Goal: Information Seeking & Learning: Check status

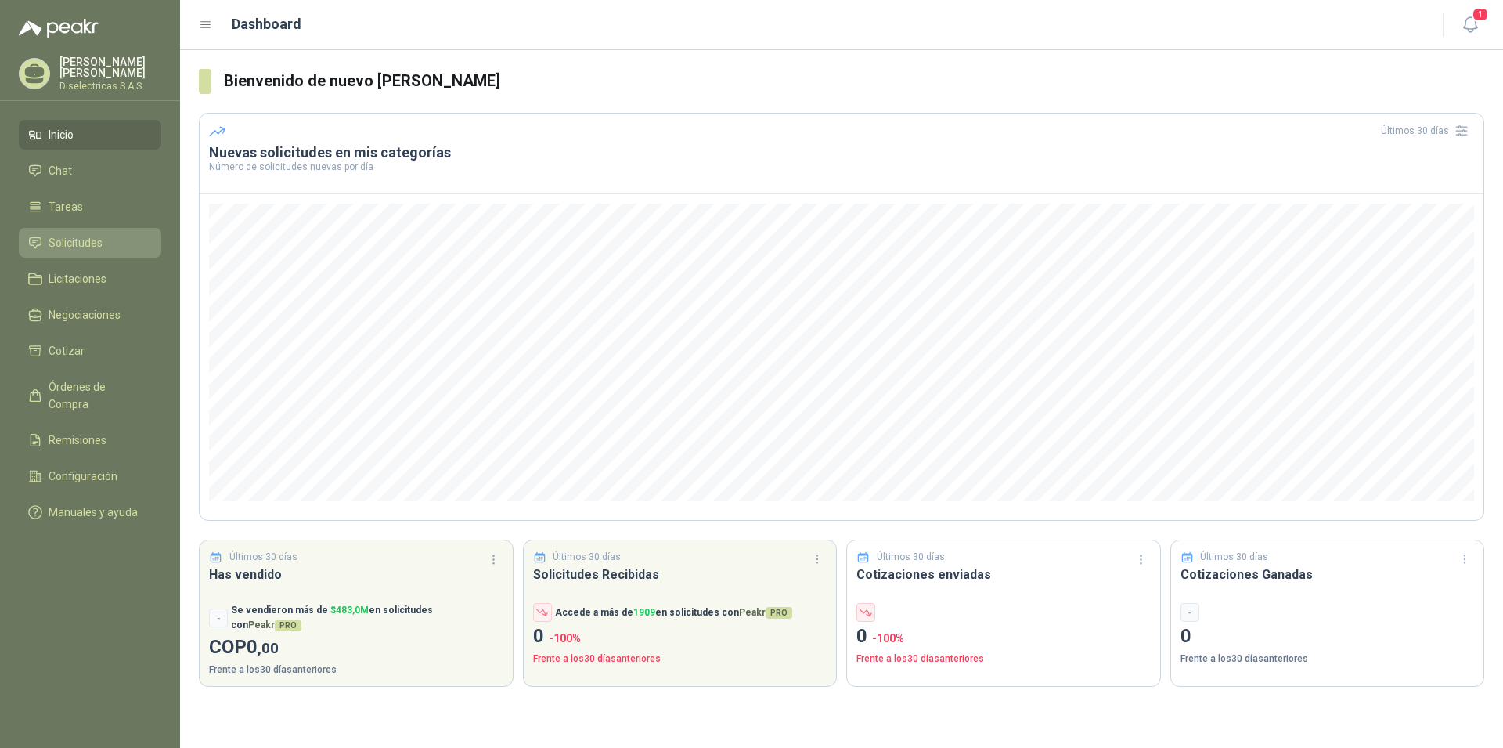
click at [87, 238] on span "Solicitudes" at bounding box center [76, 242] width 54 height 17
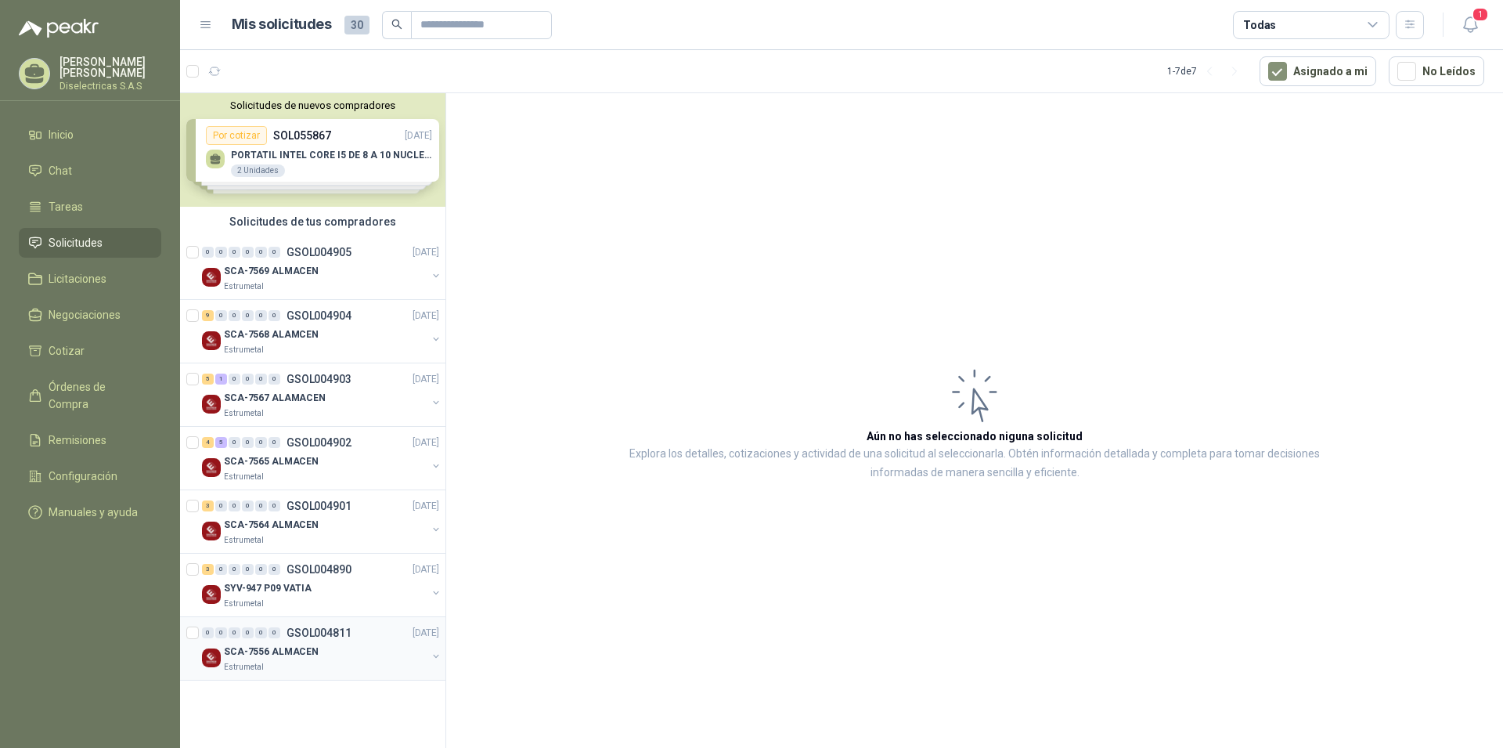
click at [288, 658] on p "SCA-7556 ALMACEN" at bounding box center [271, 651] width 95 height 15
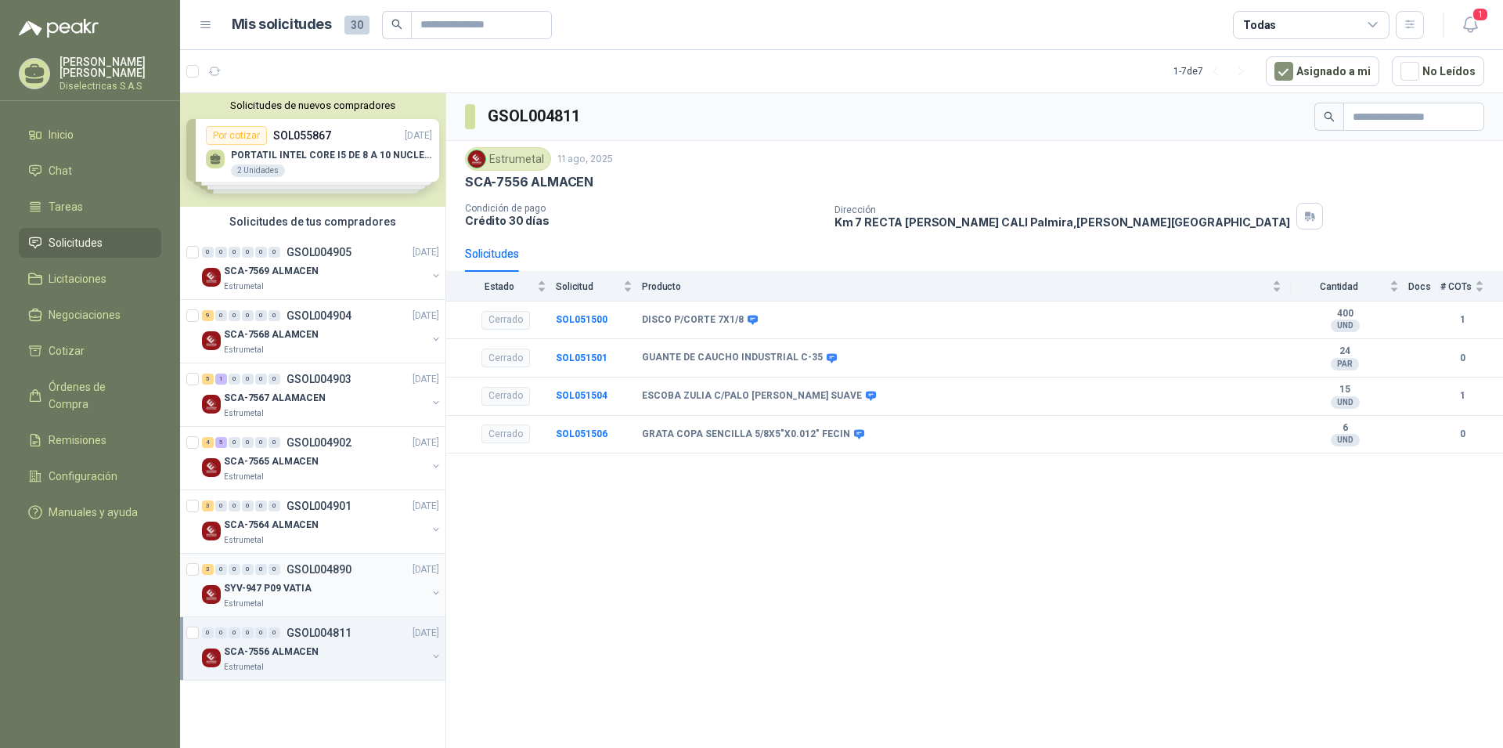
click at [363, 572] on div "3 0 0 0 0 0 GSOL004890 [DATE]" at bounding box center [322, 569] width 240 height 19
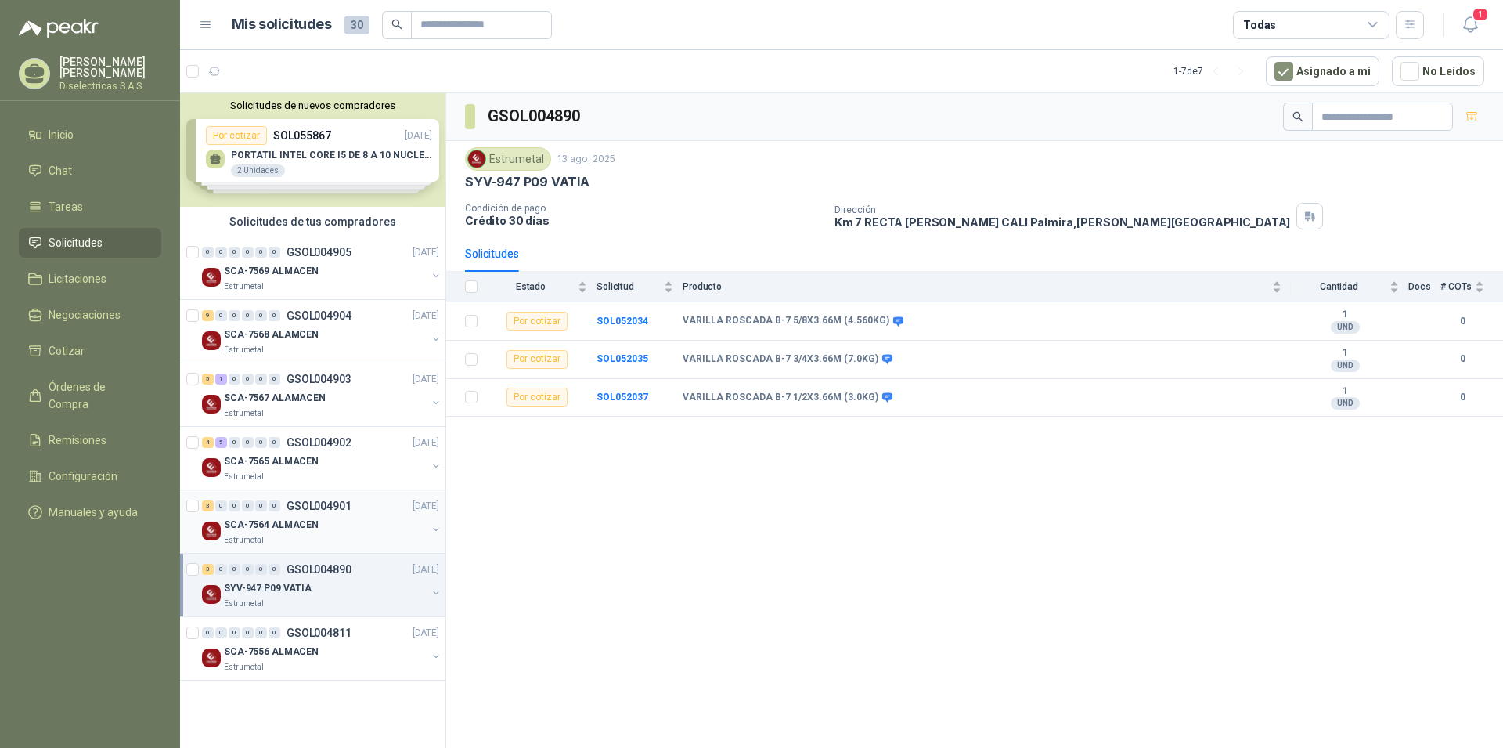
click at [359, 529] on div "SCA-7564 ALMACEN" at bounding box center [325, 524] width 203 height 19
click at [341, 459] on div "SCA-7565 ALMACEN" at bounding box center [325, 461] width 203 height 19
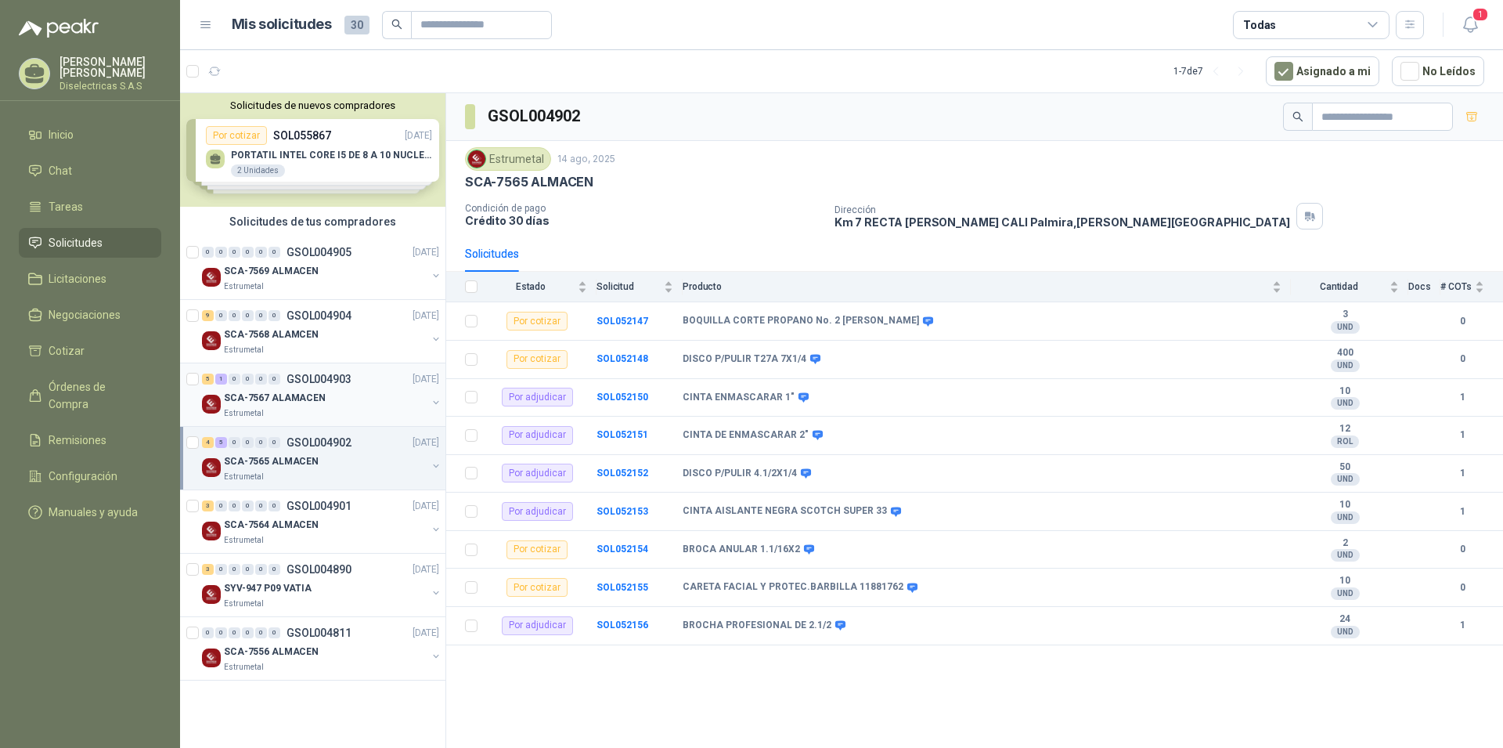
click at [331, 395] on div "SCA-7567 ALAMACEN" at bounding box center [325, 397] width 203 height 19
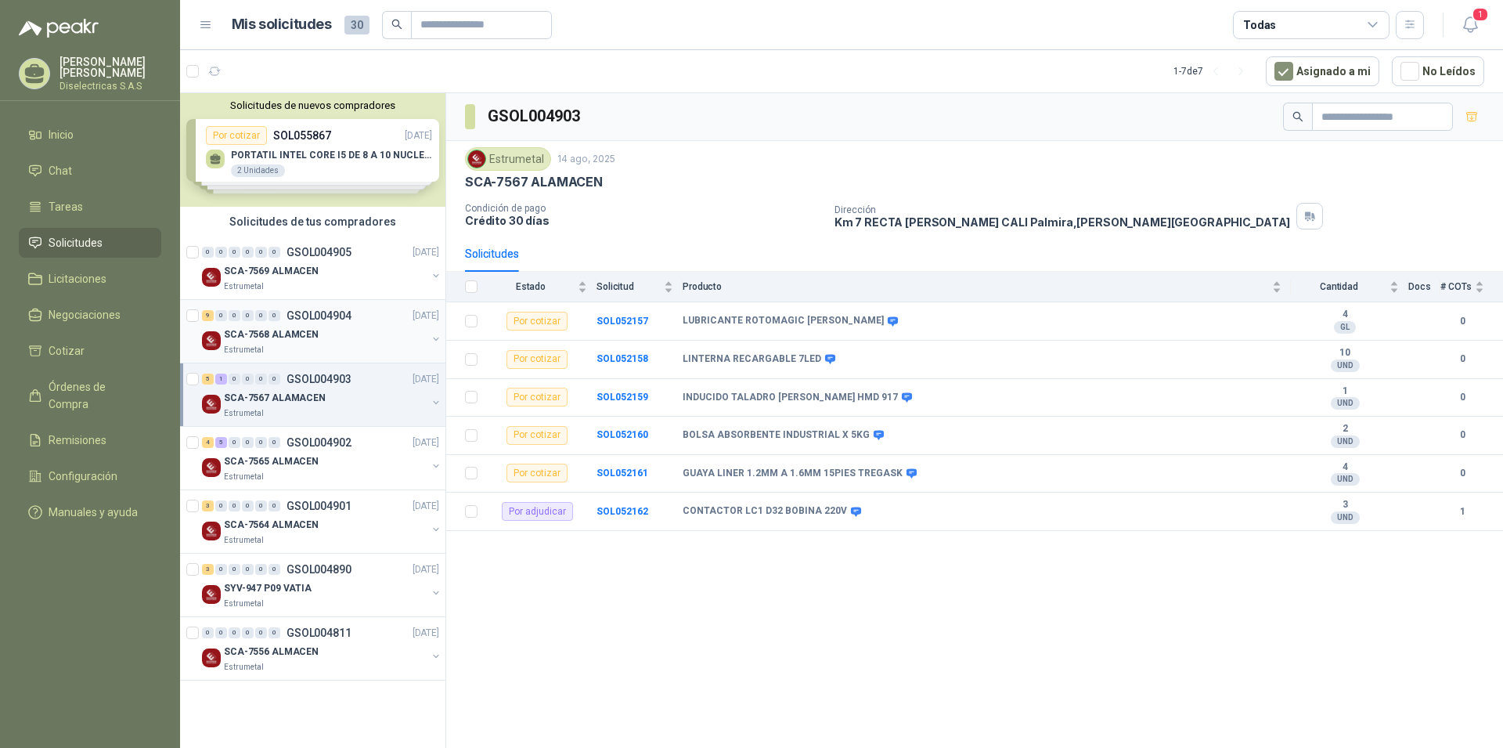
click at [305, 336] on p "SCA-7568 ALAMCEN" at bounding box center [271, 334] width 95 height 15
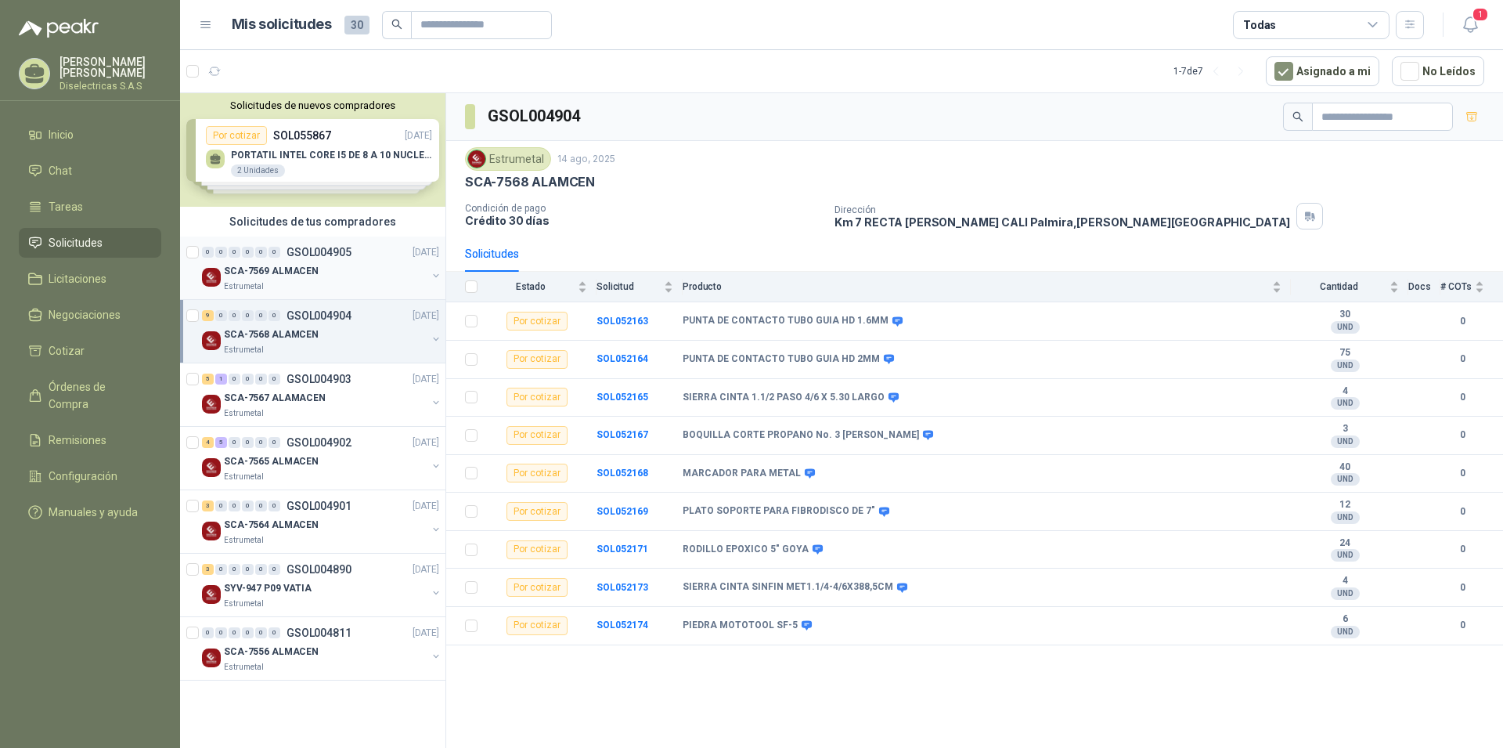
click at [330, 268] on div "SCA-7569 ALMACEN" at bounding box center [325, 271] width 203 height 19
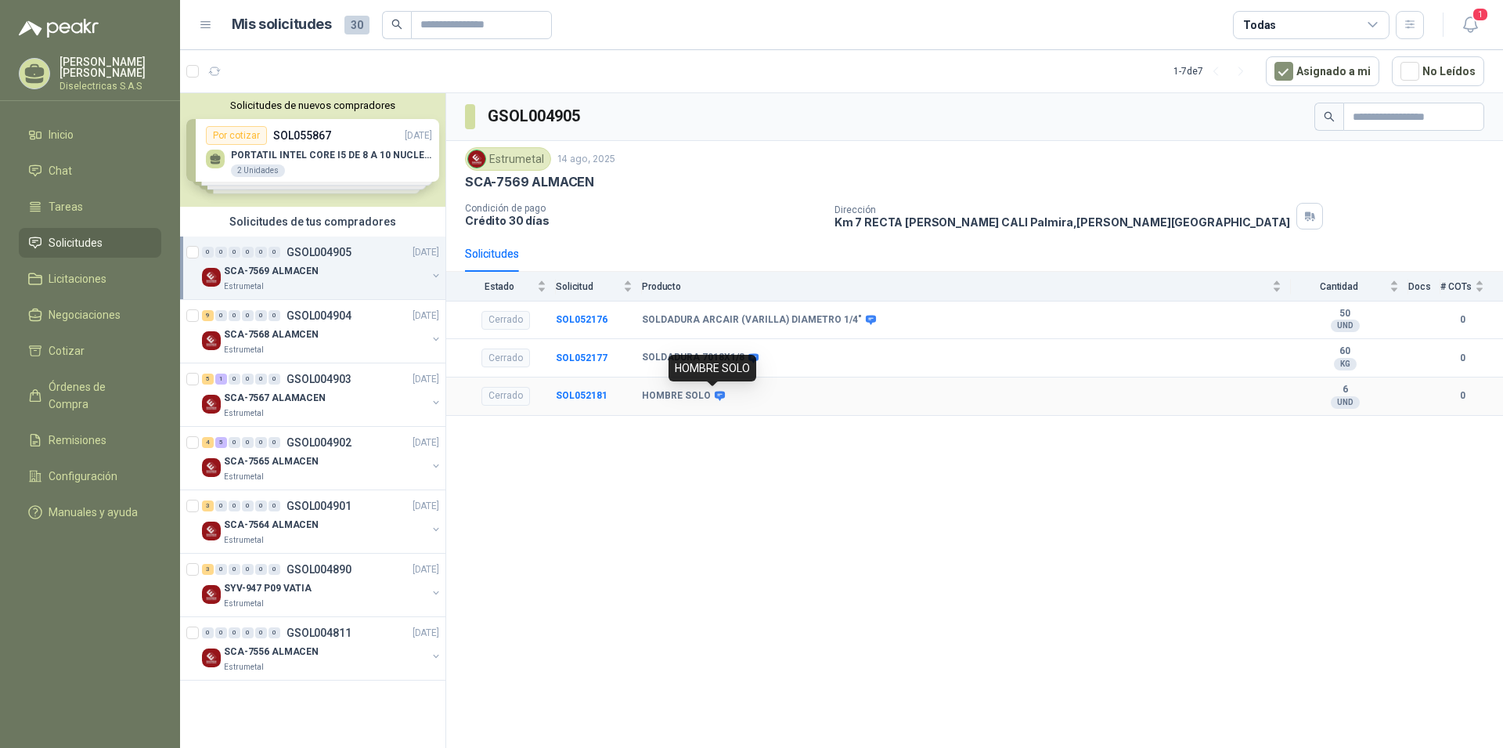
click at [720, 395] on icon at bounding box center [720, 396] width 10 height 9
click at [335, 323] on div "9 0 0 0 0 0 GSOL004904 [DATE]" at bounding box center [322, 315] width 240 height 19
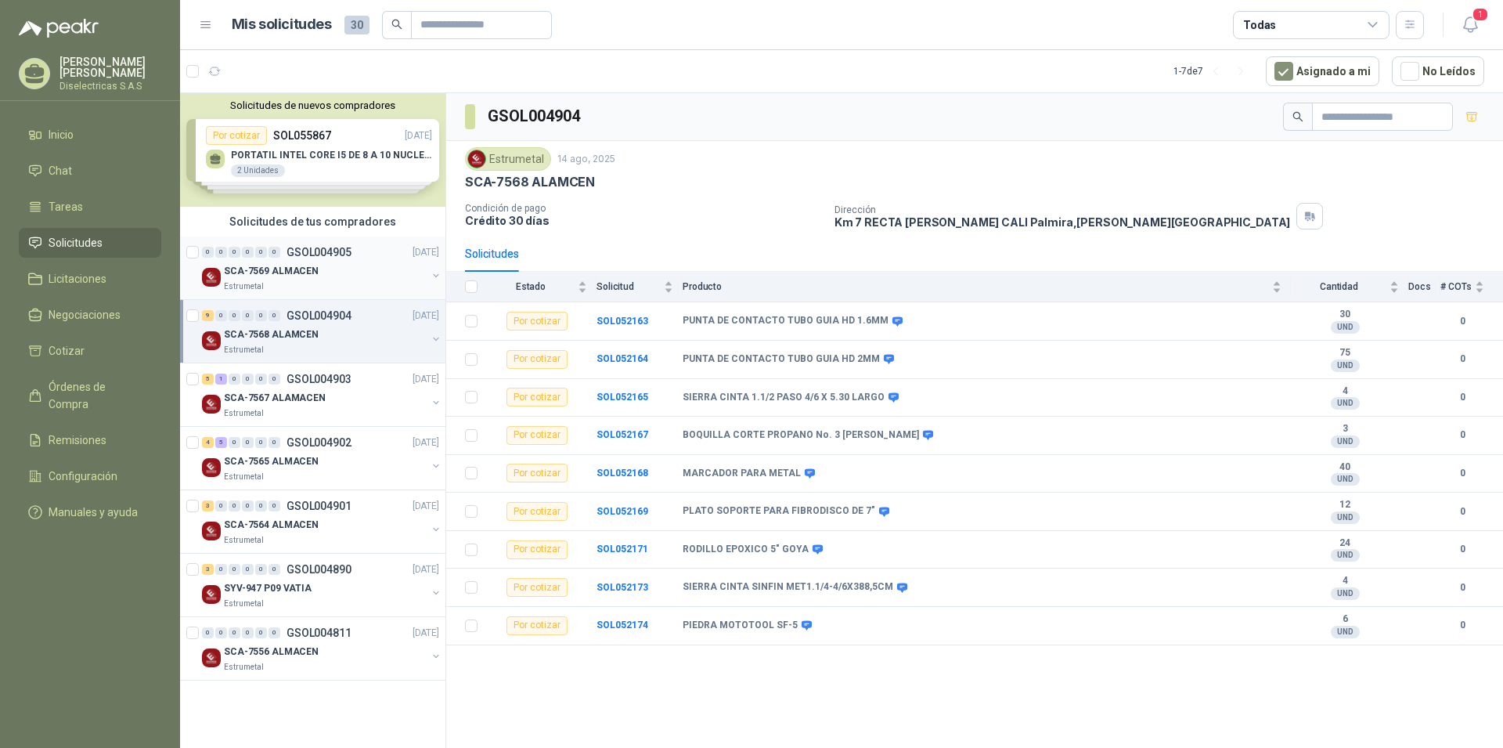
click at [324, 277] on div "SCA-7569 ALMACEN" at bounding box center [325, 271] width 203 height 19
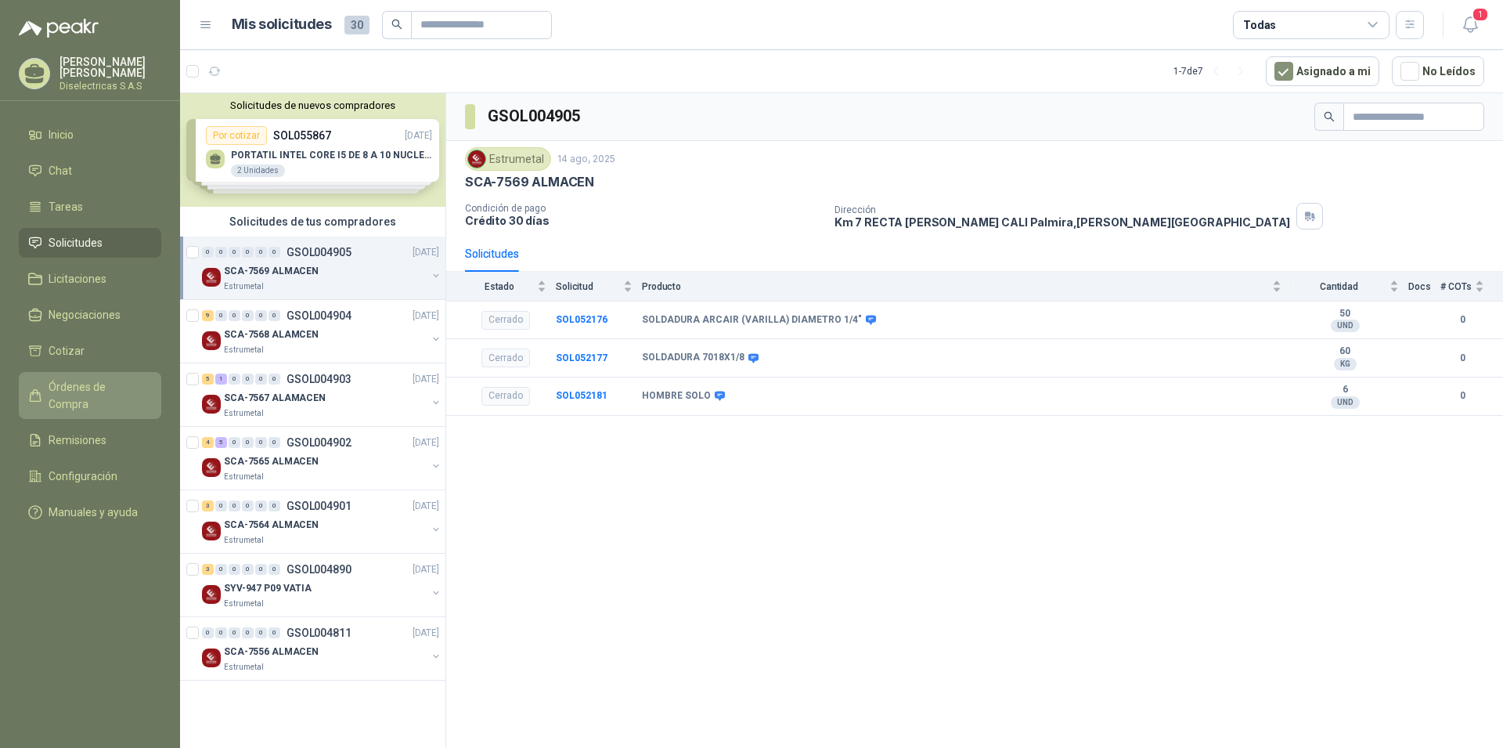
click at [146, 372] on link "Órdenes de Compra" at bounding box center [90, 395] width 143 height 47
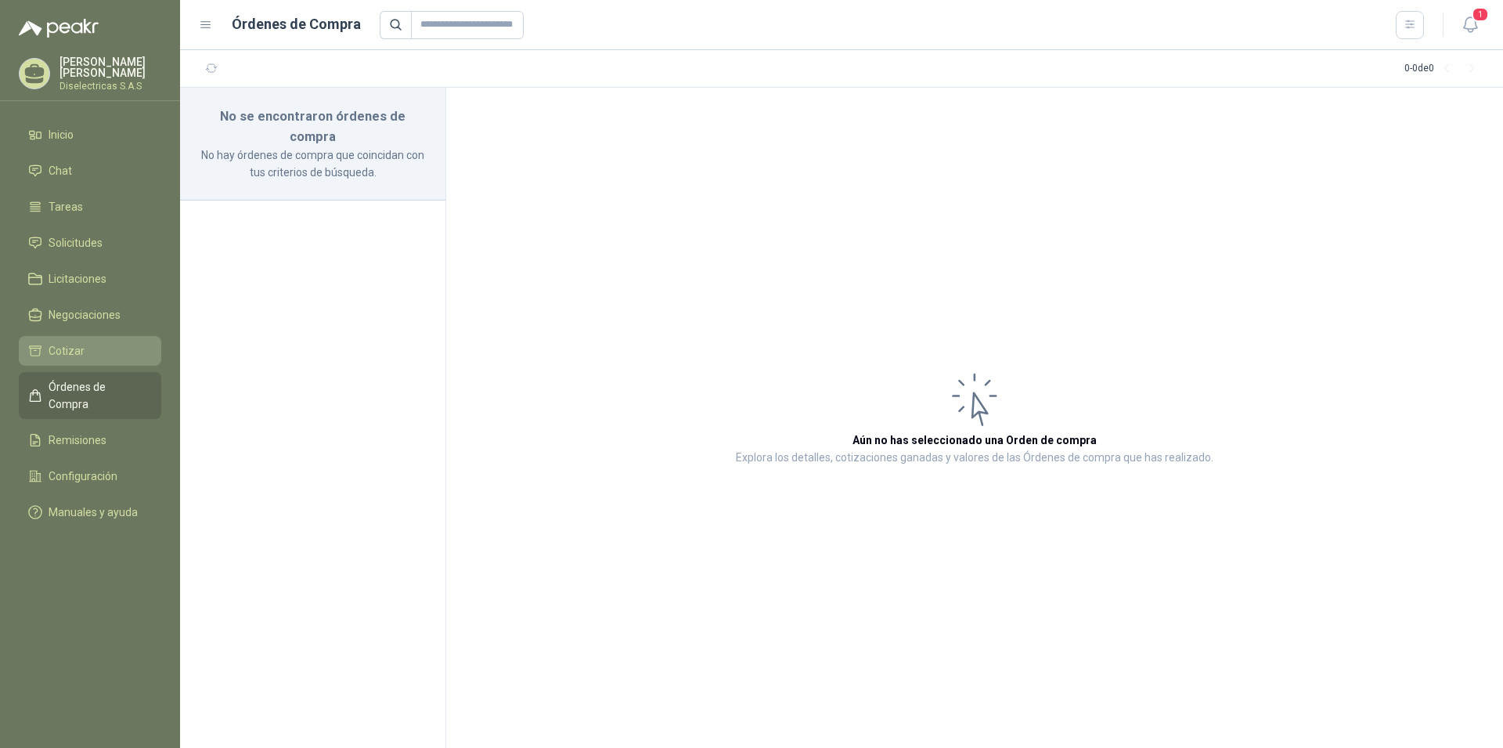
click at [62, 348] on span "Cotizar" at bounding box center [67, 350] width 36 height 17
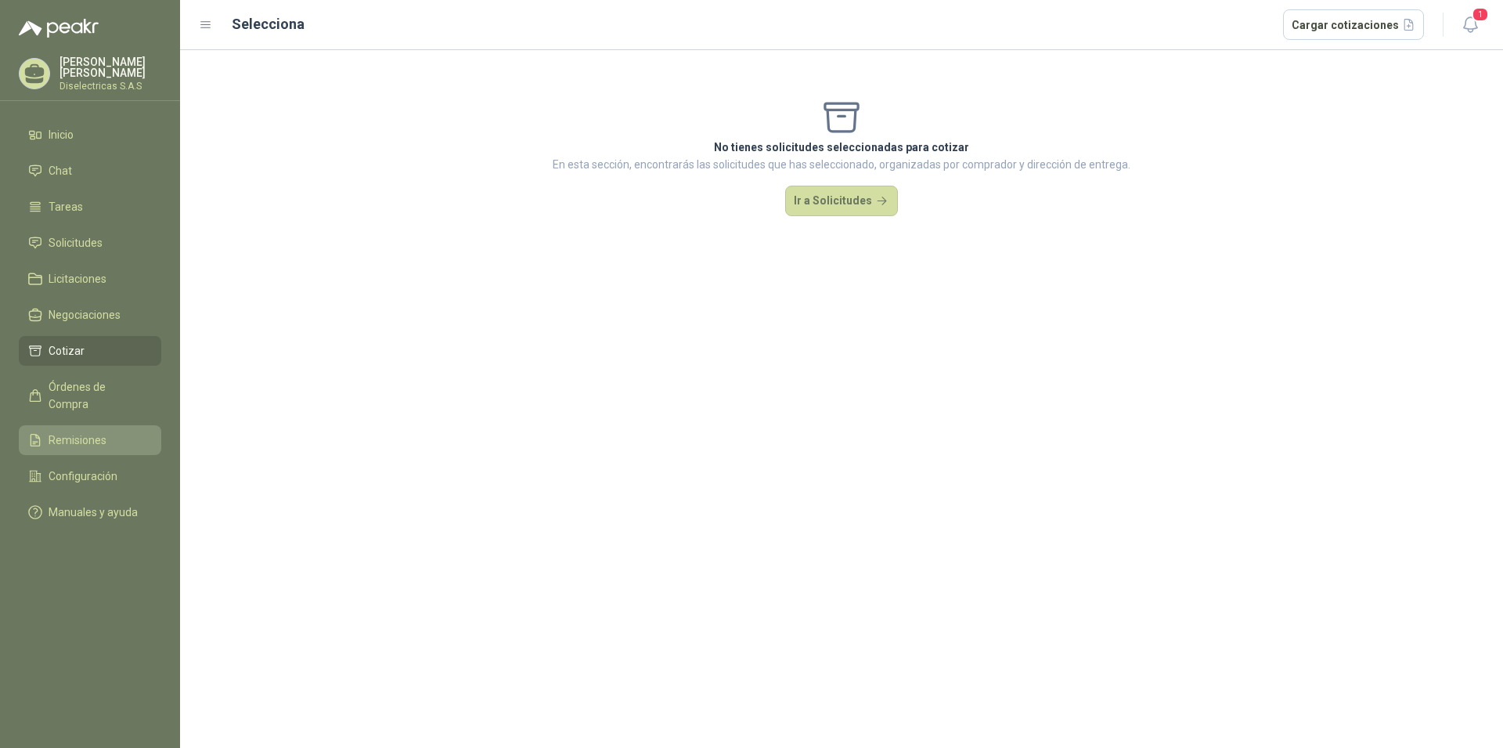
click at [96, 431] on span "Remisiones" at bounding box center [78, 439] width 58 height 17
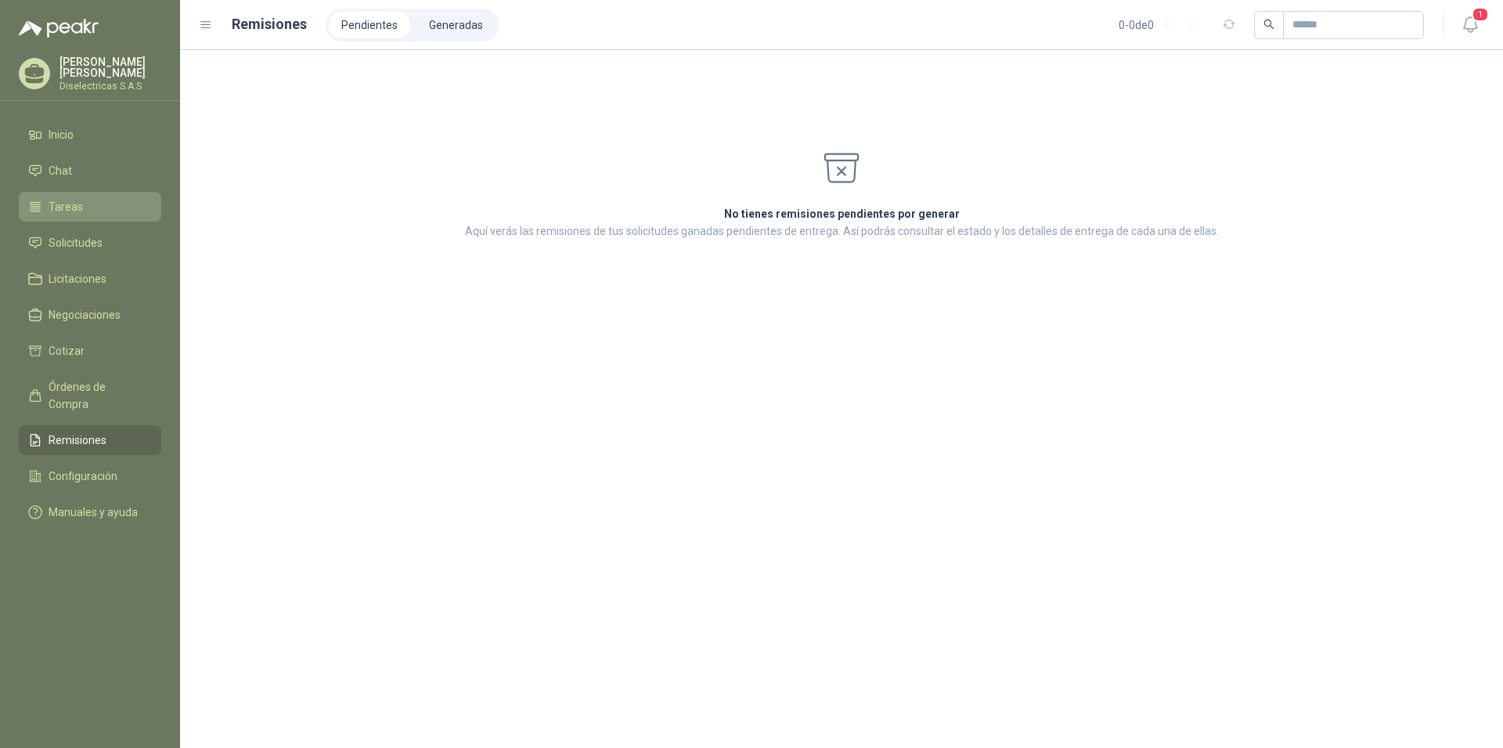
click at [54, 207] on span "Tareas" at bounding box center [66, 206] width 34 height 17
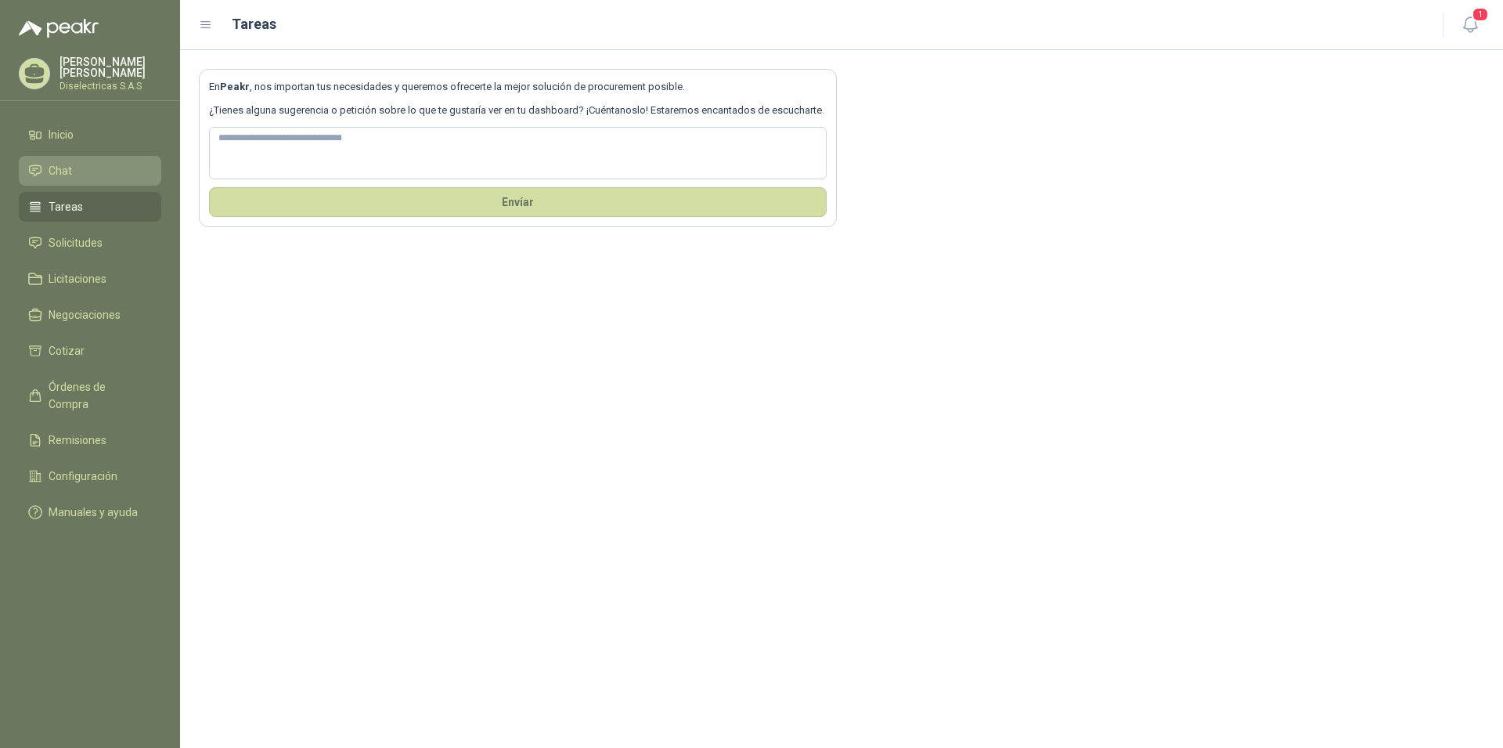
click at [67, 170] on span "Chat" at bounding box center [60, 170] width 23 height 17
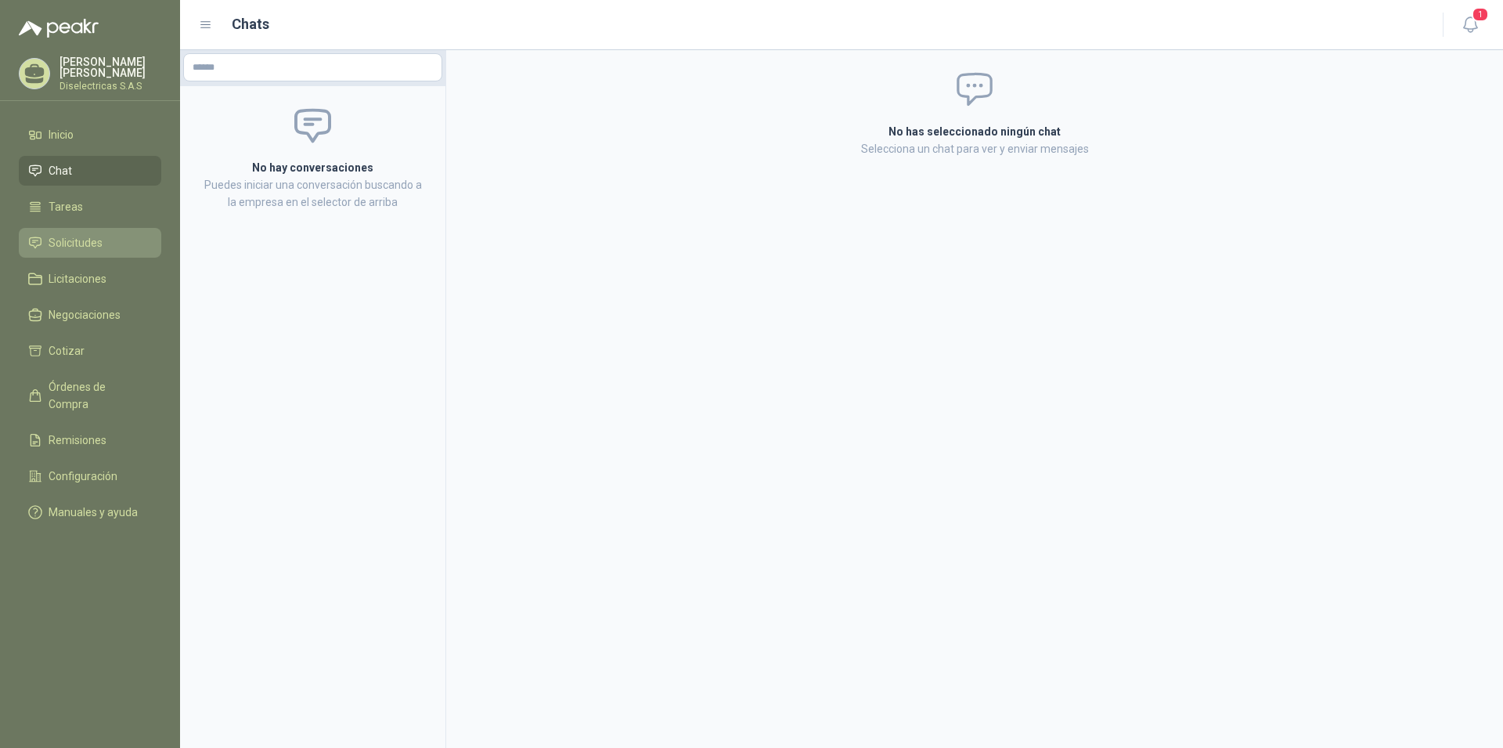
click at [96, 240] on span "Solicitudes" at bounding box center [76, 242] width 54 height 17
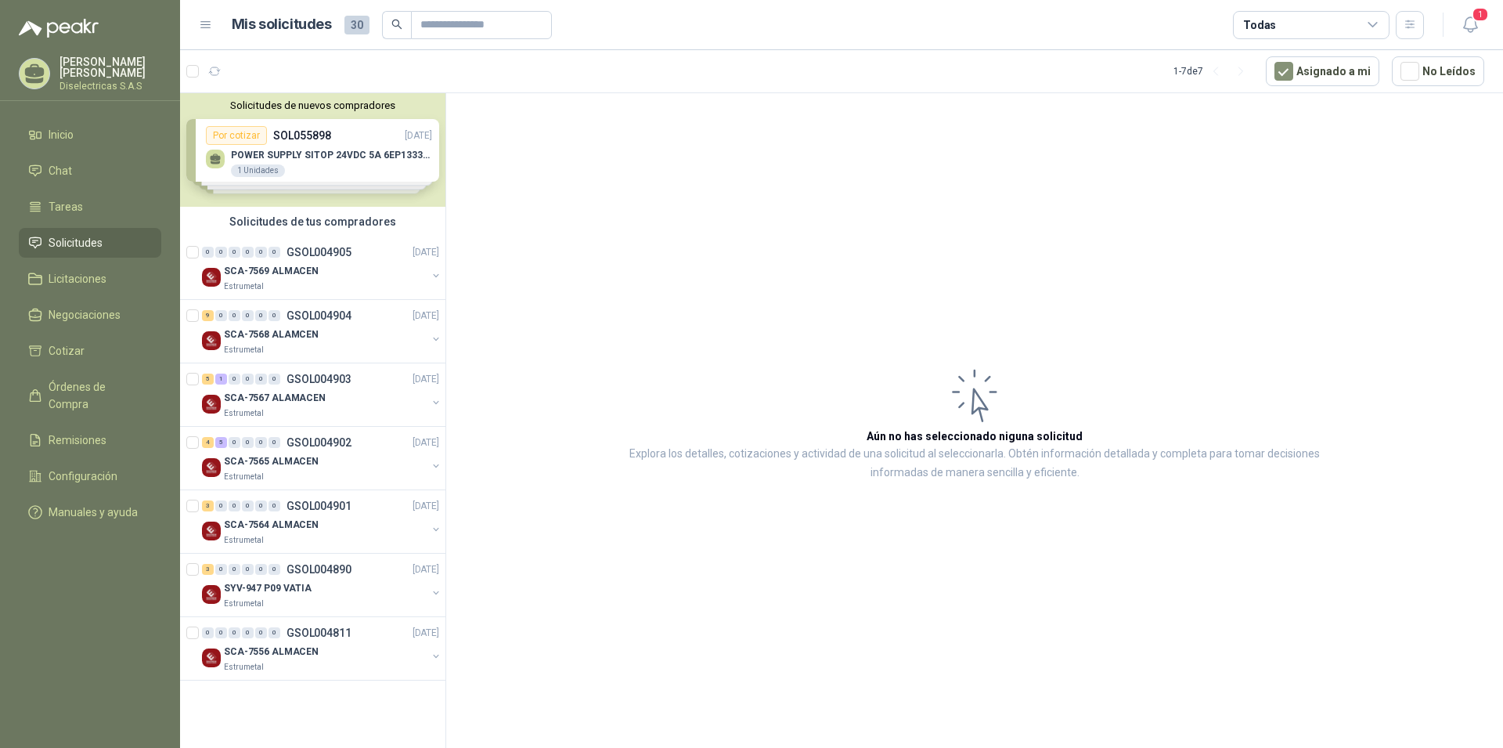
click at [318, 150] on div "Solicitudes de nuevos compradores Por cotizar SOL055898 [DATE] POWER SUPPLY SIT…" at bounding box center [312, 150] width 265 height 114
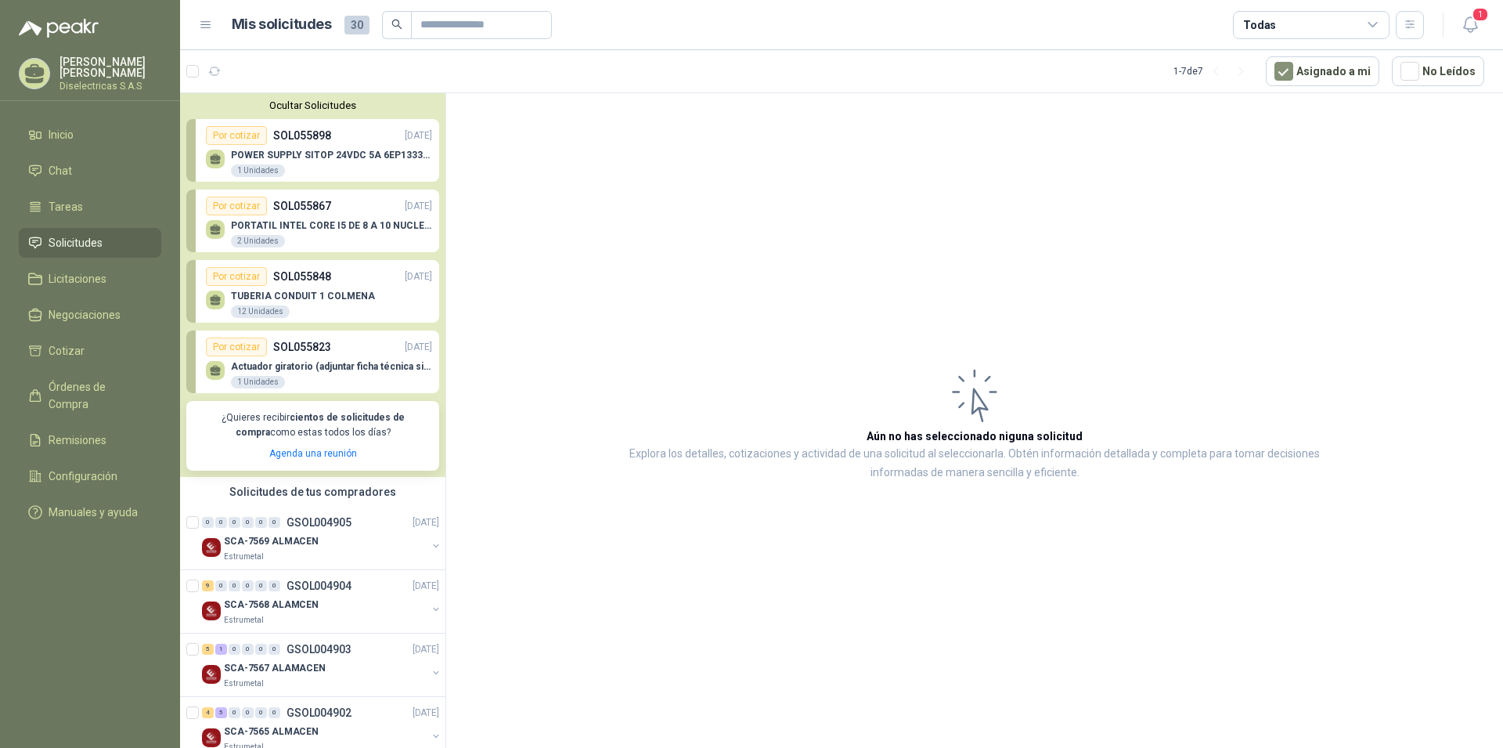
click at [354, 299] on p "TUBERIA CONDUIT 1 COLMENA" at bounding box center [303, 296] width 144 height 11
